Goal: Transaction & Acquisition: Book appointment/travel/reservation

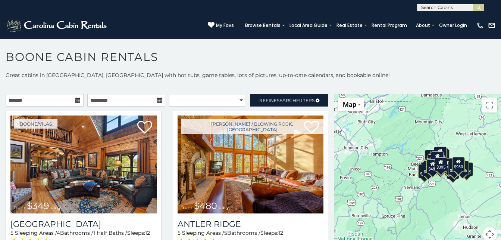
click at [77, 101] on icon at bounding box center [77, 99] width 5 height 5
click at [75, 98] on icon at bounding box center [77, 99] width 5 height 5
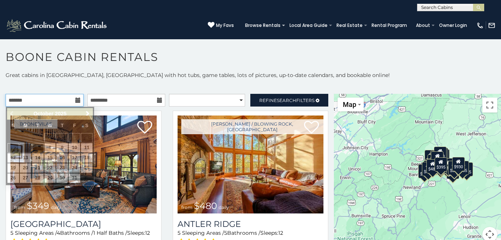
click at [59, 101] on input "text" at bounding box center [45, 100] width 78 height 13
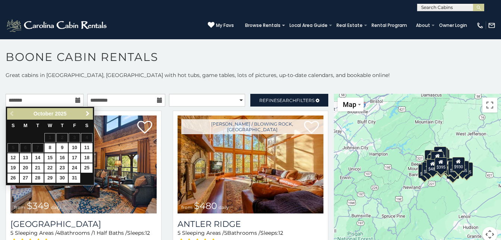
click at [87, 113] on span "Next" at bounding box center [88, 113] width 6 height 6
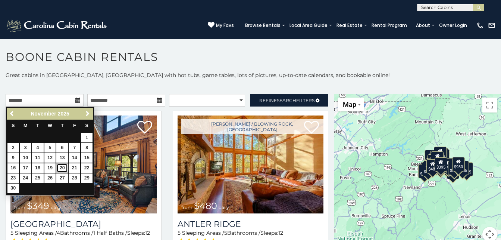
click at [63, 166] on link "20" at bounding box center [62, 167] width 12 height 9
type input "**********"
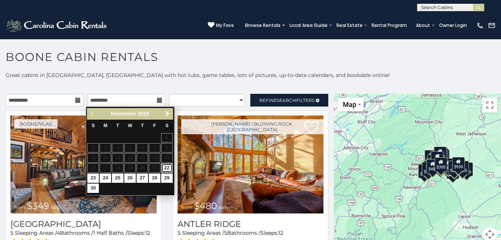
click at [169, 166] on link "22" at bounding box center [167, 167] width 12 height 9
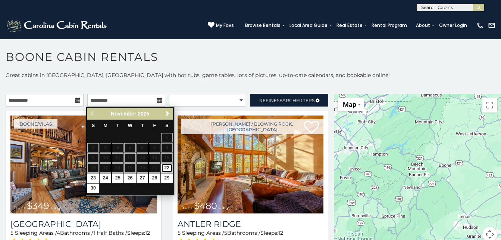
type input "**********"
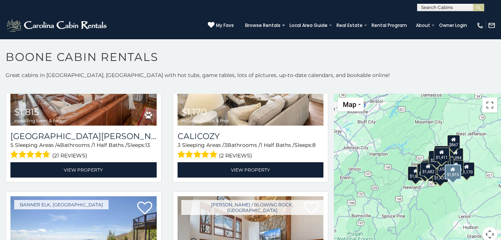
scroll to position [931, 0]
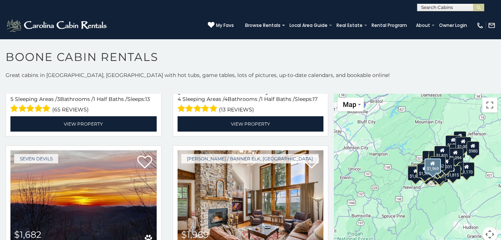
scroll to position [371, 0]
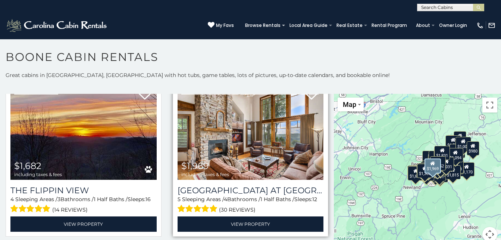
click at [235, 151] on img at bounding box center [251, 130] width 146 height 98
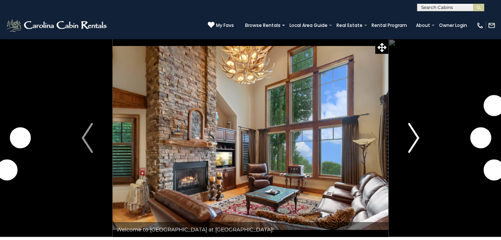
click at [418, 138] on img "Next" at bounding box center [413, 138] width 11 height 30
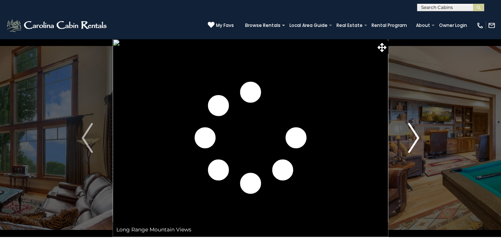
click at [418, 138] on img "Next" at bounding box center [413, 138] width 11 height 30
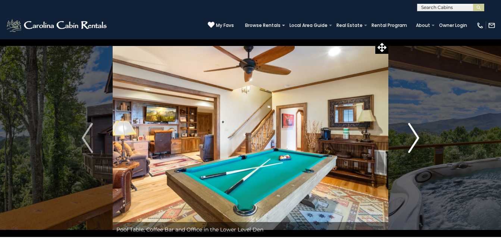
click at [418, 138] on img "Next" at bounding box center [413, 138] width 11 height 30
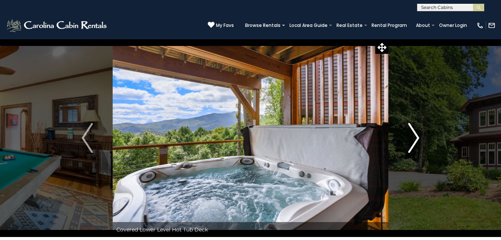
click at [418, 138] on img "Next" at bounding box center [413, 138] width 11 height 30
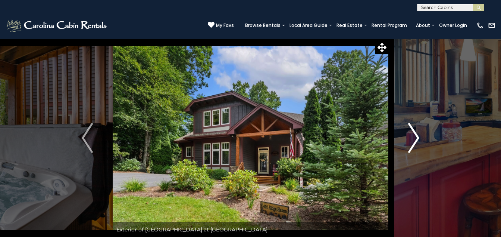
click at [418, 138] on img "Next" at bounding box center [413, 138] width 11 height 30
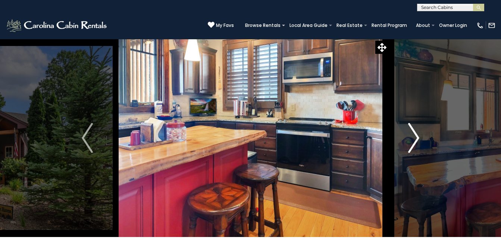
click at [418, 138] on img "Next" at bounding box center [413, 138] width 11 height 30
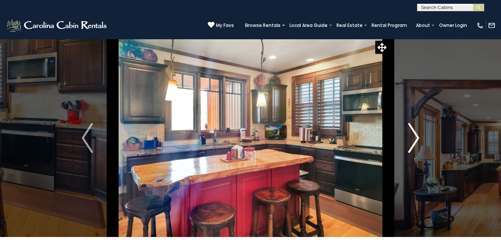
click at [418, 138] on img "Next" at bounding box center [413, 138] width 11 height 30
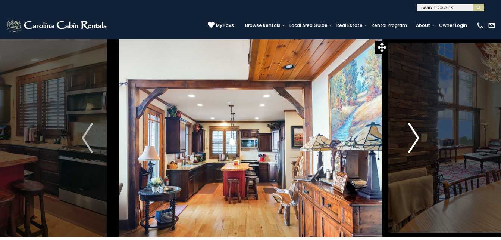
click at [418, 138] on img "Next" at bounding box center [413, 138] width 11 height 30
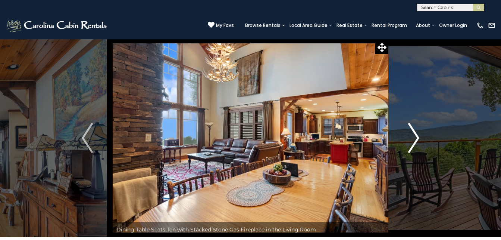
click at [418, 138] on img "Next" at bounding box center [413, 138] width 11 height 30
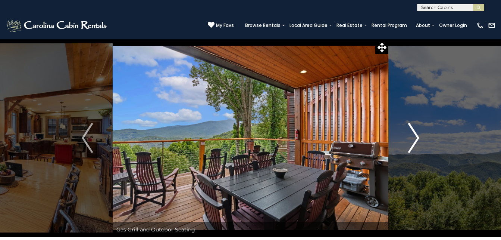
click at [418, 138] on img "Next" at bounding box center [413, 138] width 11 height 30
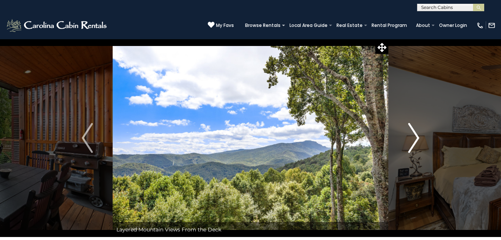
click at [418, 138] on img "Next" at bounding box center [413, 138] width 11 height 30
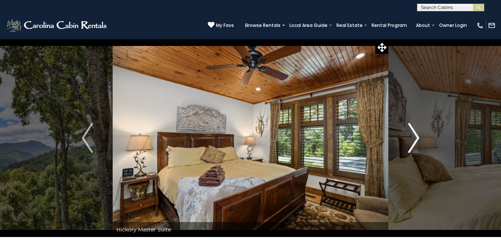
click at [418, 138] on img "Next" at bounding box center [413, 138] width 11 height 30
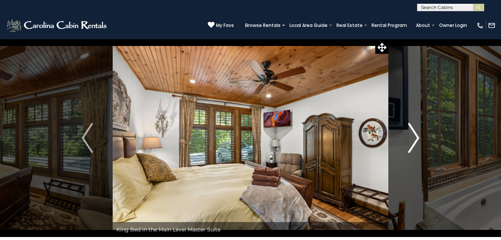
click at [418, 138] on img "Next" at bounding box center [413, 138] width 11 height 30
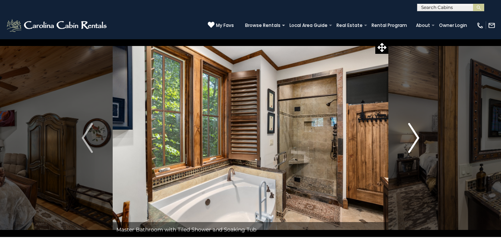
click at [418, 138] on img "Next" at bounding box center [413, 138] width 11 height 30
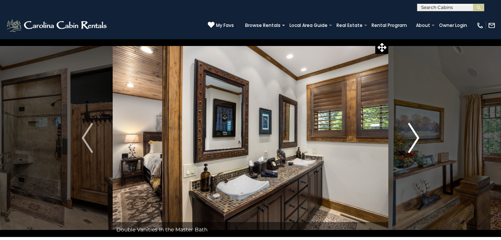
click at [418, 138] on img "Next" at bounding box center [413, 138] width 11 height 30
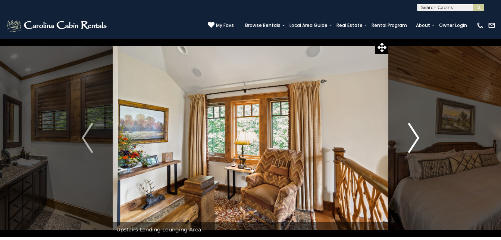
click at [418, 138] on img "Next" at bounding box center [413, 138] width 11 height 30
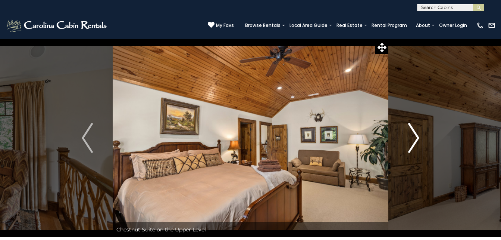
click at [418, 138] on img "Next" at bounding box center [413, 138] width 11 height 30
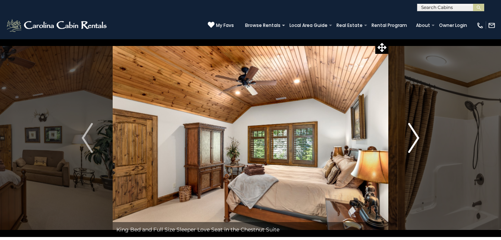
click at [418, 138] on img "Next" at bounding box center [413, 138] width 11 height 30
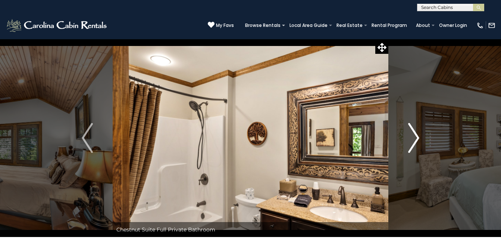
click at [418, 138] on img "Next" at bounding box center [413, 138] width 11 height 30
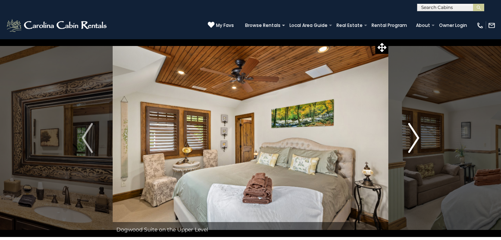
click at [418, 138] on img "Next" at bounding box center [413, 138] width 11 height 30
